Goal: Navigation & Orientation: Find specific page/section

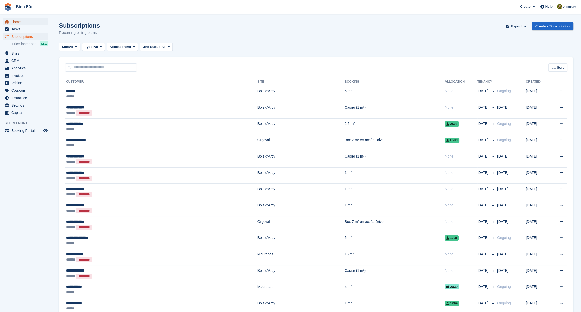
click at [20, 24] on span "Home" at bounding box center [26, 21] width 31 height 7
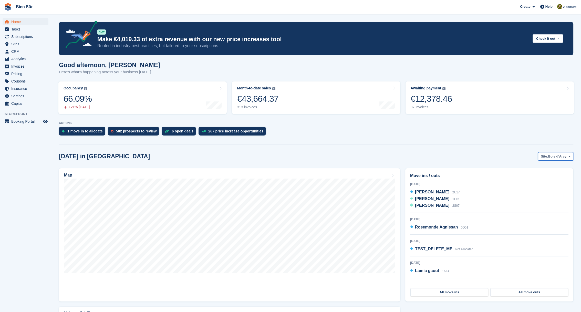
click at [559, 157] on span "Bois d'Arcy" at bounding box center [557, 156] width 18 height 5
click at [530, 175] on link "Maurepas" at bounding box center [539, 177] width 64 height 9
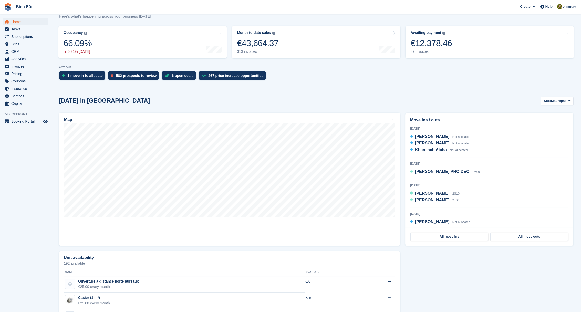
scroll to position [64, 0]
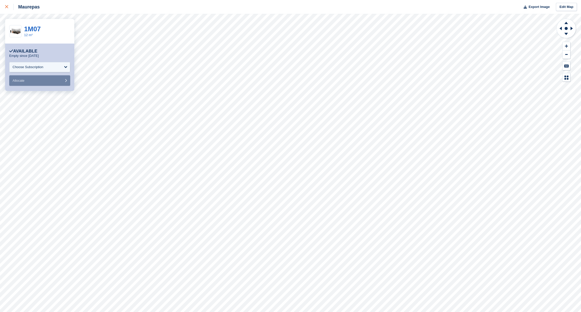
click at [6, 7] on icon at bounding box center [6, 6] width 3 height 3
